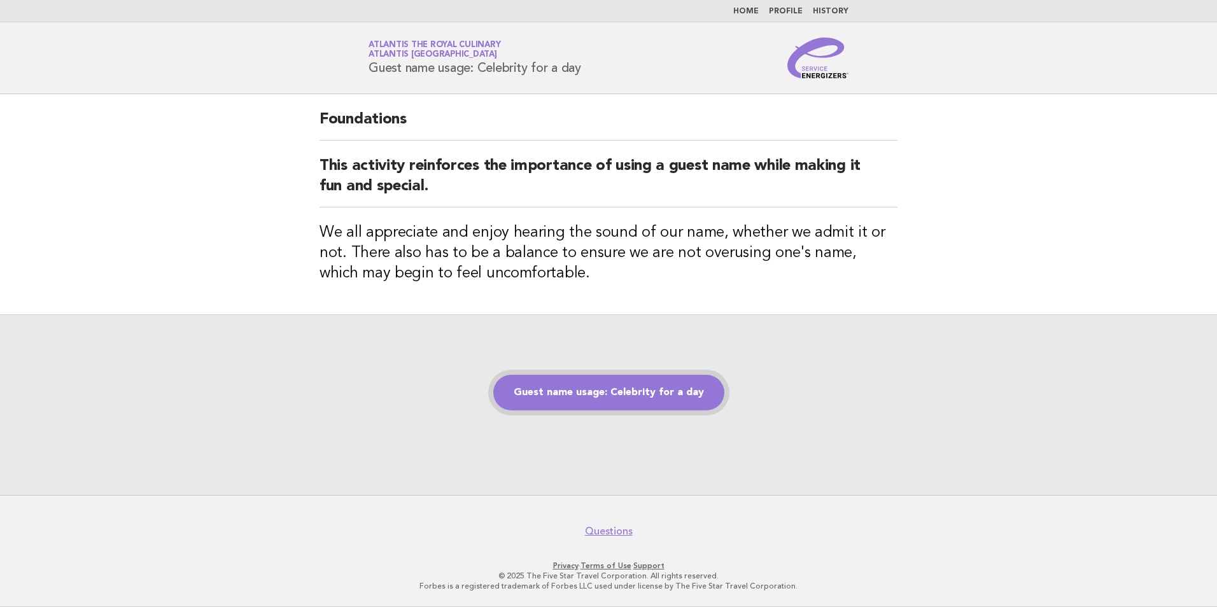
click at [632, 384] on link "Guest name usage: Celebrity for a day" at bounding box center [608, 393] width 231 height 36
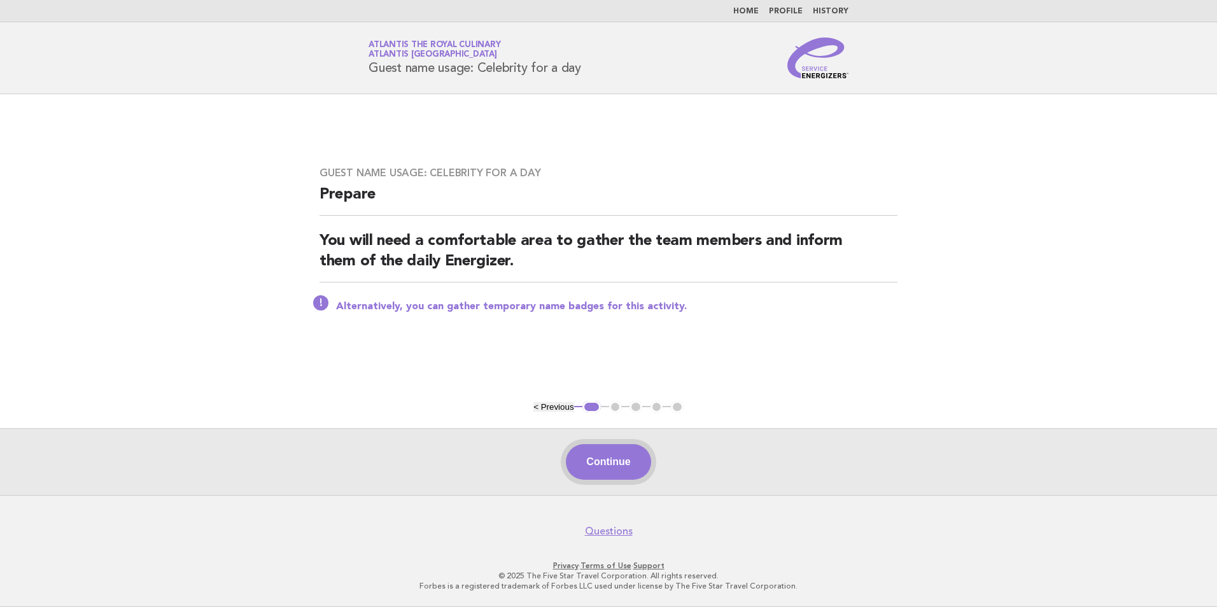
click at [631, 461] on button "Continue" at bounding box center [608, 462] width 85 height 36
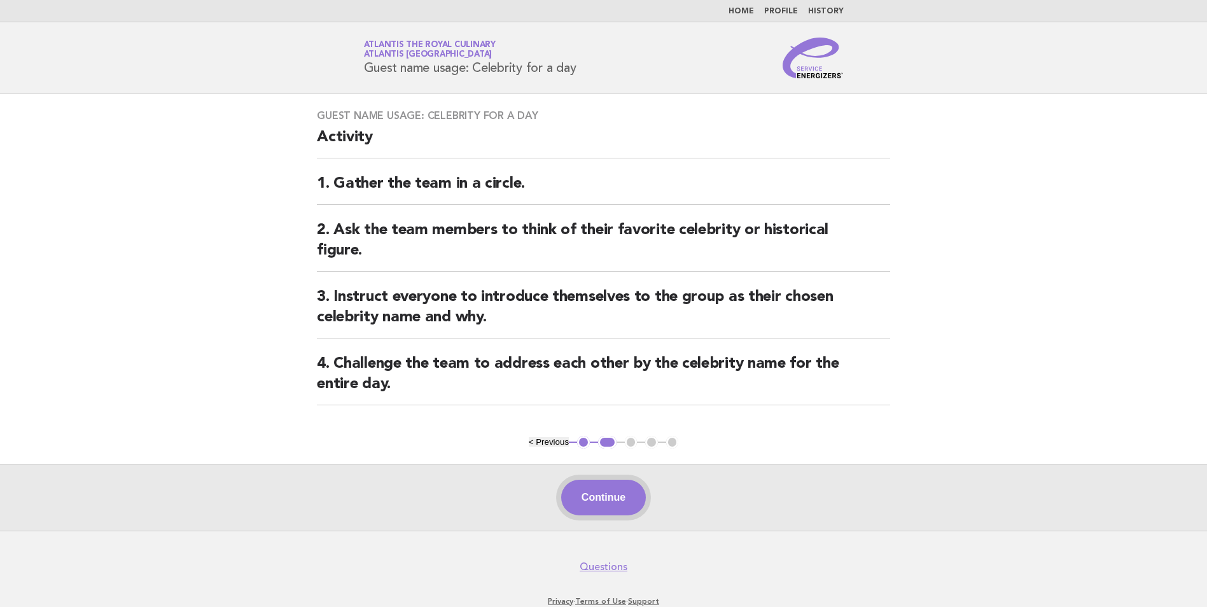
click at [624, 505] on button "Continue" at bounding box center [603, 498] width 85 height 36
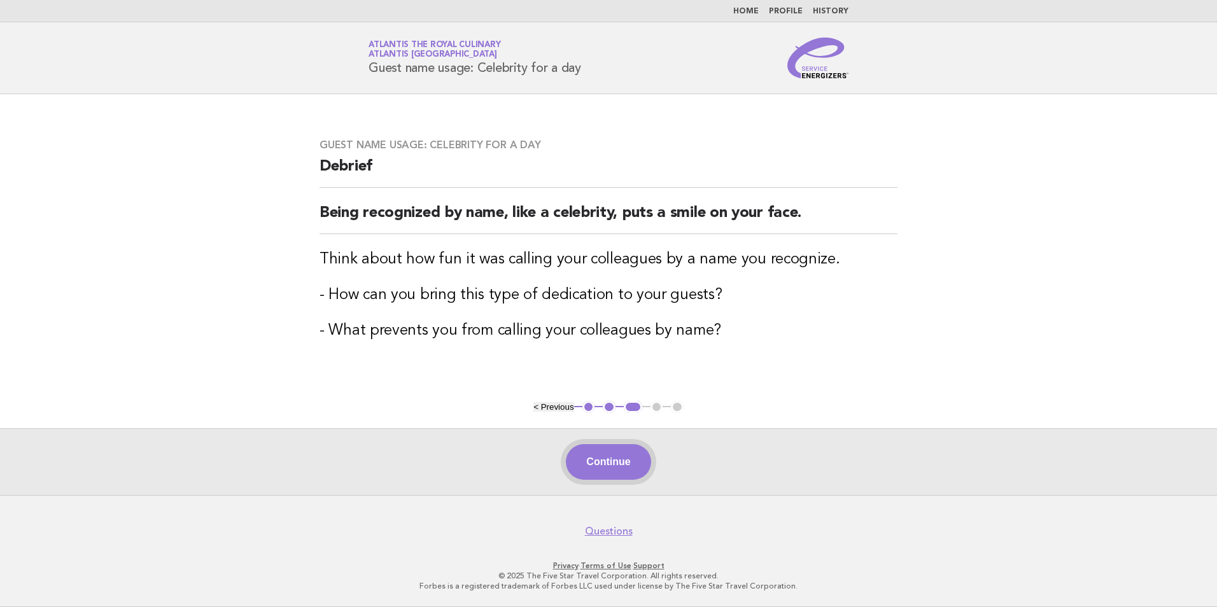
click at [636, 467] on button "Continue" at bounding box center [608, 462] width 85 height 36
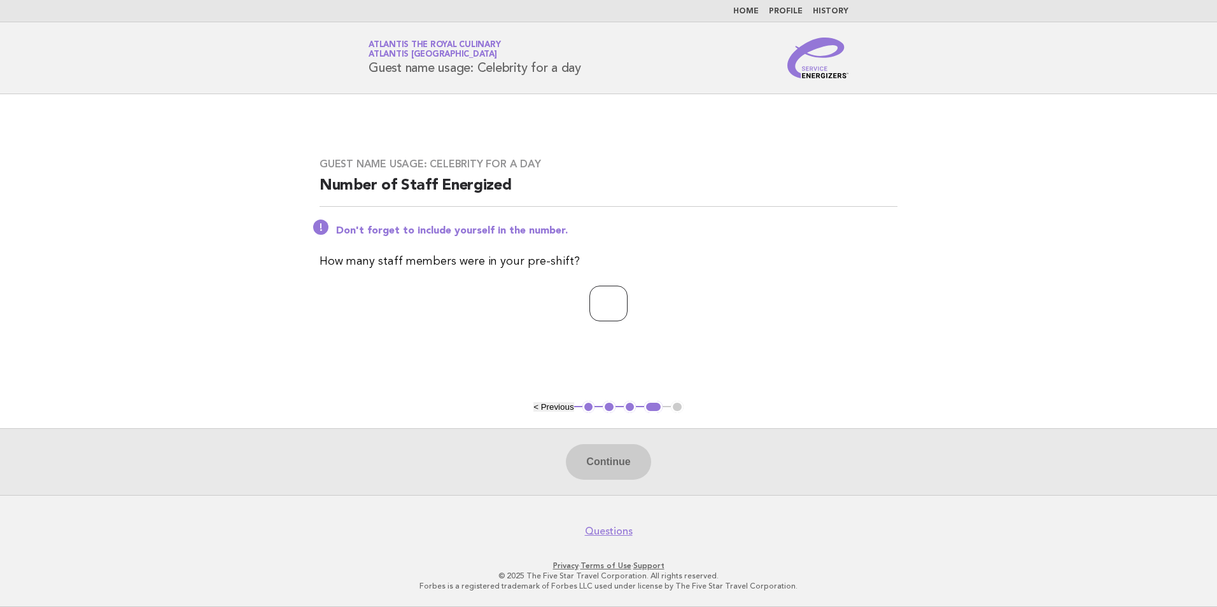
click at [628, 302] on input "*" at bounding box center [608, 304] width 38 height 36
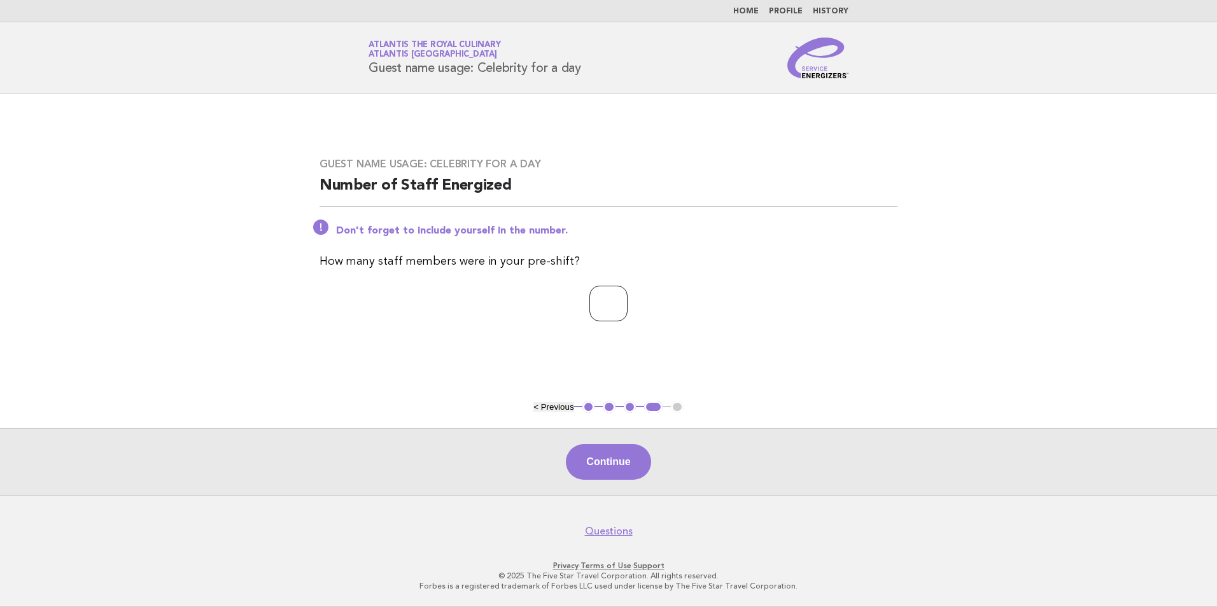
click at [628, 302] on input "*" at bounding box center [608, 304] width 38 height 36
type input "*"
click at [628, 301] on input "*" at bounding box center [608, 304] width 38 height 36
click at [607, 460] on button "Continue" at bounding box center [608, 462] width 85 height 36
